Goal: Navigation & Orientation: Find specific page/section

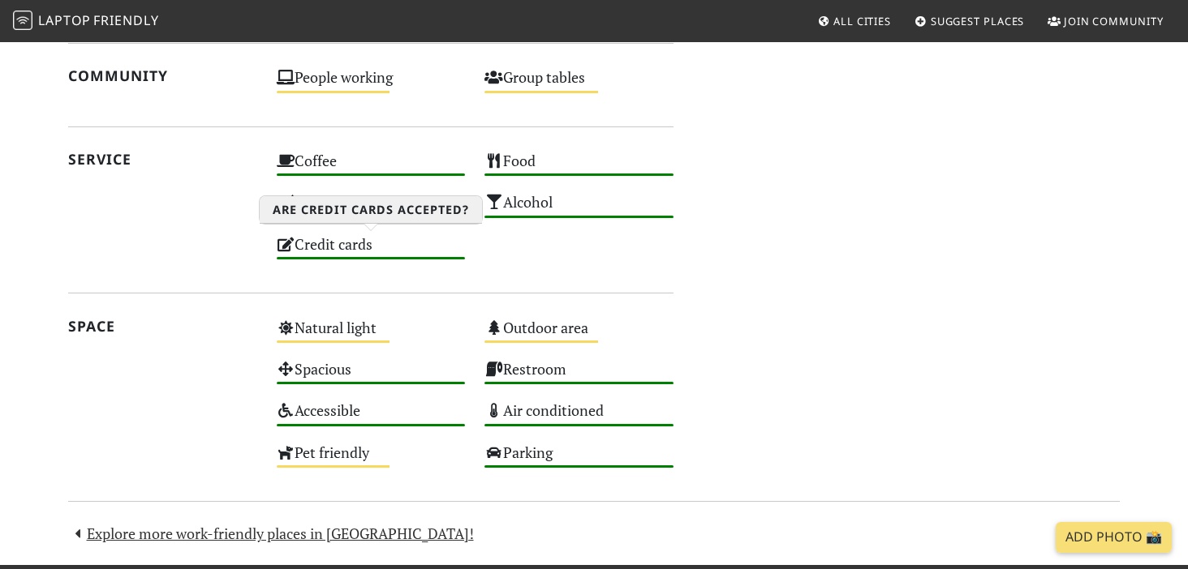
scroll to position [1300, 0]
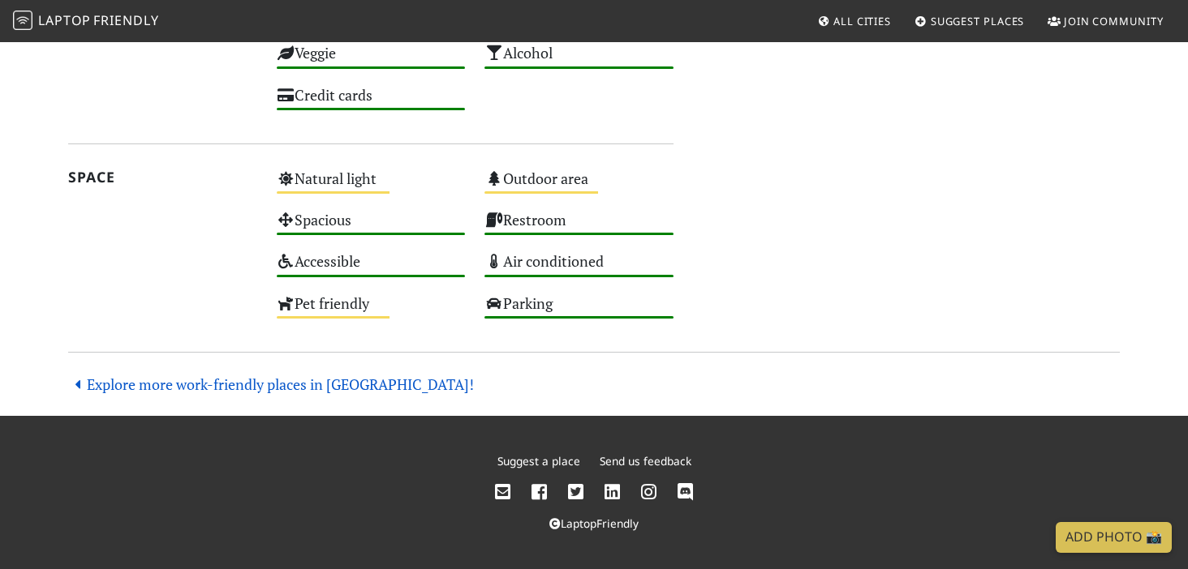
click at [354, 380] on link "Explore more work-friendly places in [GEOGRAPHIC_DATA]!" at bounding box center [271, 384] width 406 height 19
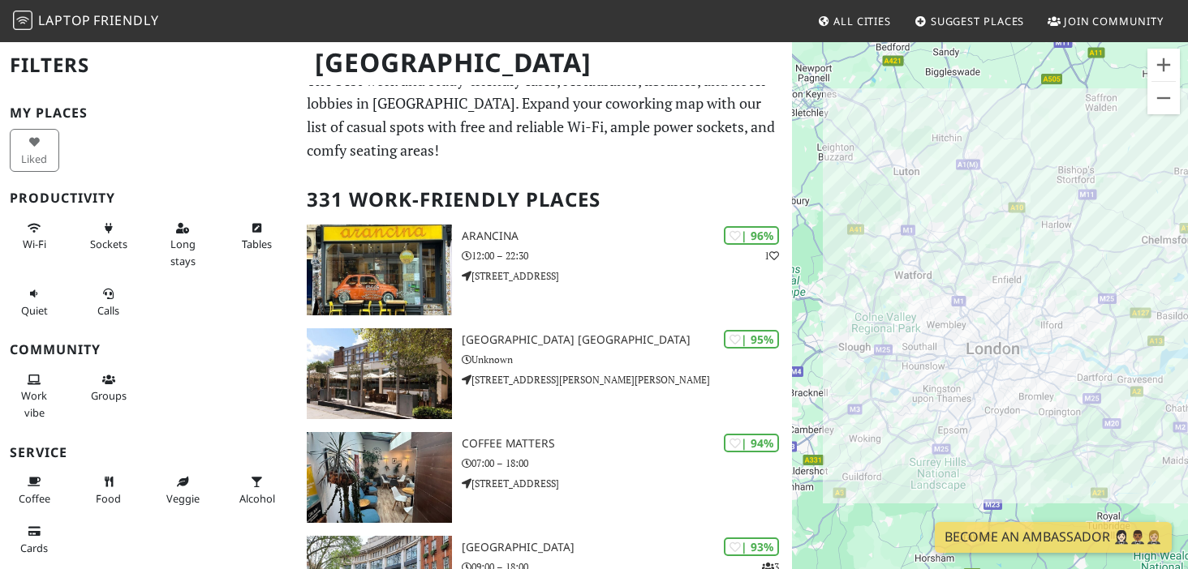
scroll to position [19, 0]
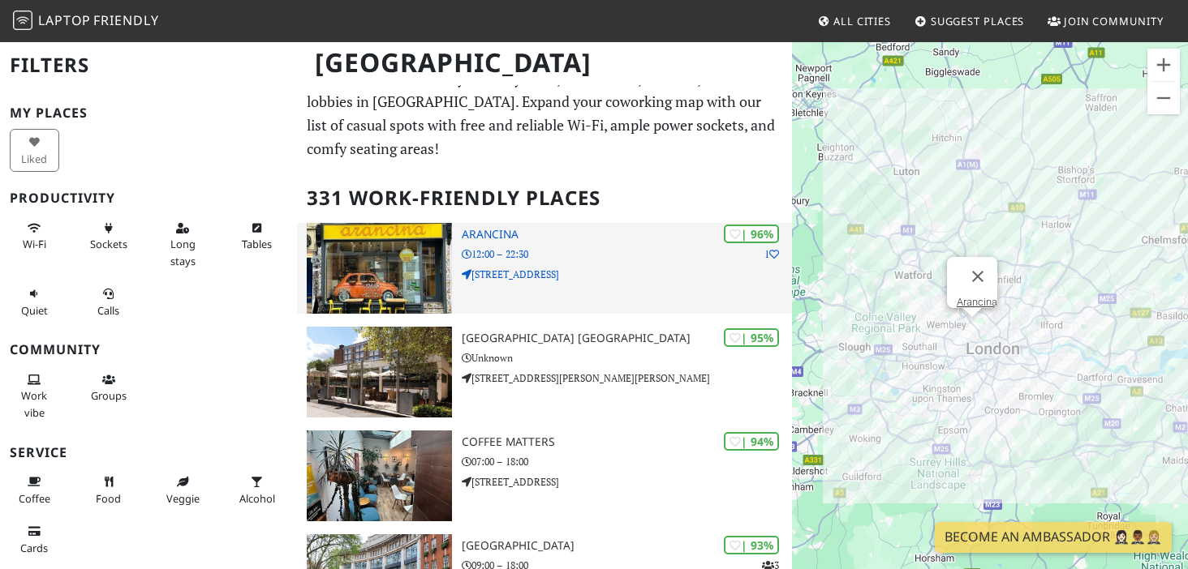
click at [376, 273] on img at bounding box center [379, 268] width 145 height 91
